Goal: Transaction & Acquisition: Purchase product/service

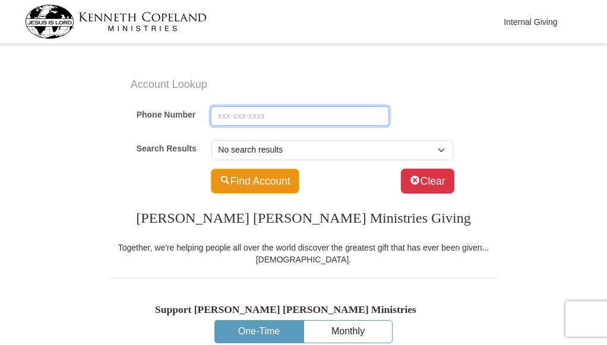
click at [226, 116] on input "Phone Number" at bounding box center [300, 116] width 178 height 20
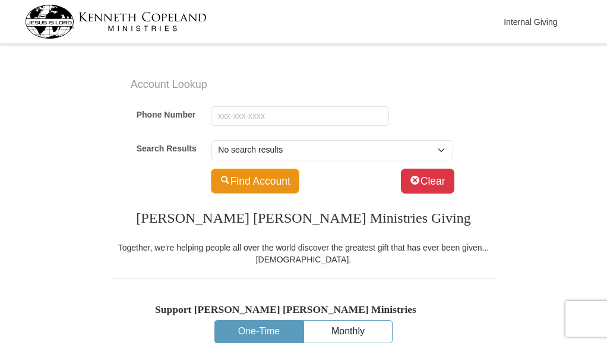
click at [259, 74] on div "Account Lookup Phone Number Search Results No search results Find Account Clear" at bounding box center [304, 131] width 364 height 133
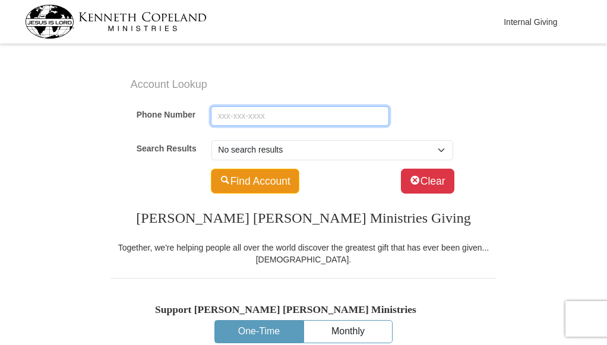
click at [240, 117] on input "Phone Number" at bounding box center [300, 116] width 178 height 20
type input "9402105764"
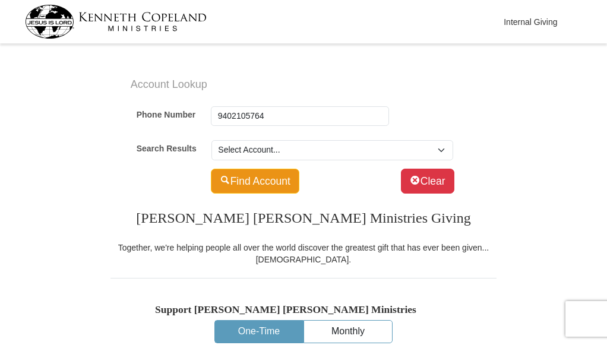
click at [259, 183] on button "Find Account" at bounding box center [255, 181] width 89 height 25
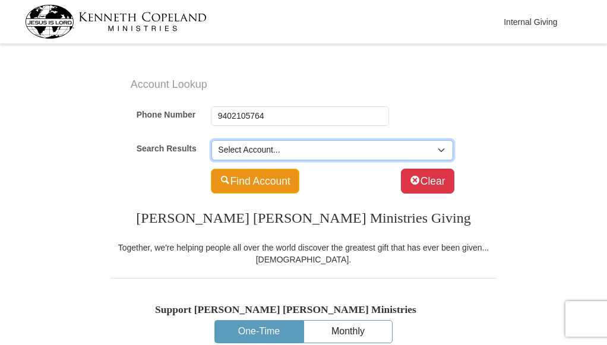
click at [443, 149] on select "Select Account... [PERSON_NAME] ([GEOGRAPHIC_DATA]) -- 359 [GEOGRAPHIC_DATA] [P…" at bounding box center [333, 150] width 242 height 20
select select "300034854"
click at [212, 140] on select "Select Account... [PERSON_NAME] ([GEOGRAPHIC_DATA]) -- 359 [GEOGRAPHIC_DATA] [P…" at bounding box center [333, 150] width 242 height 20
type input "[PERSON_NAME]"
type input "Haraida"
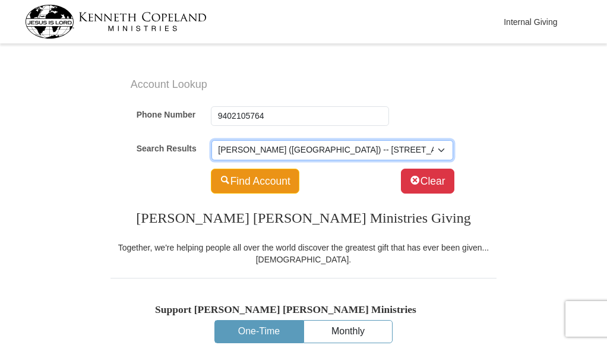
type input "[EMAIL_ADDRESS][DOMAIN_NAME]"
select select "US"
type input "[STREET_ADDRESS]"
type input "[PERSON_NAME]"
select select "[GEOGRAPHIC_DATA]"
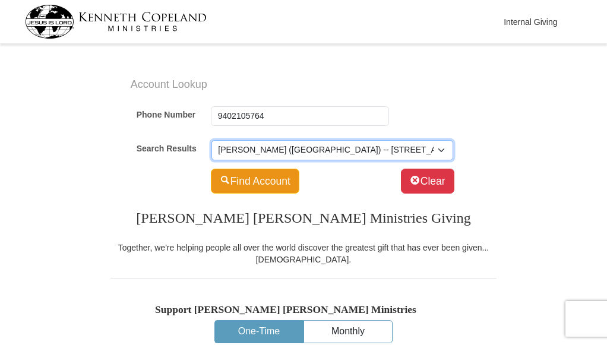
type input "76023-5296"
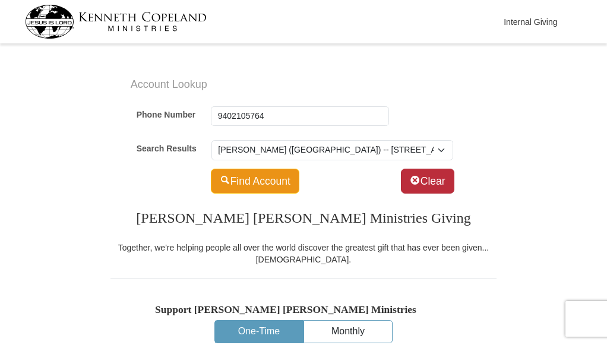
click at [420, 178] on button "Clear" at bounding box center [427, 181] width 53 height 25
